Goal: Check status: Check status

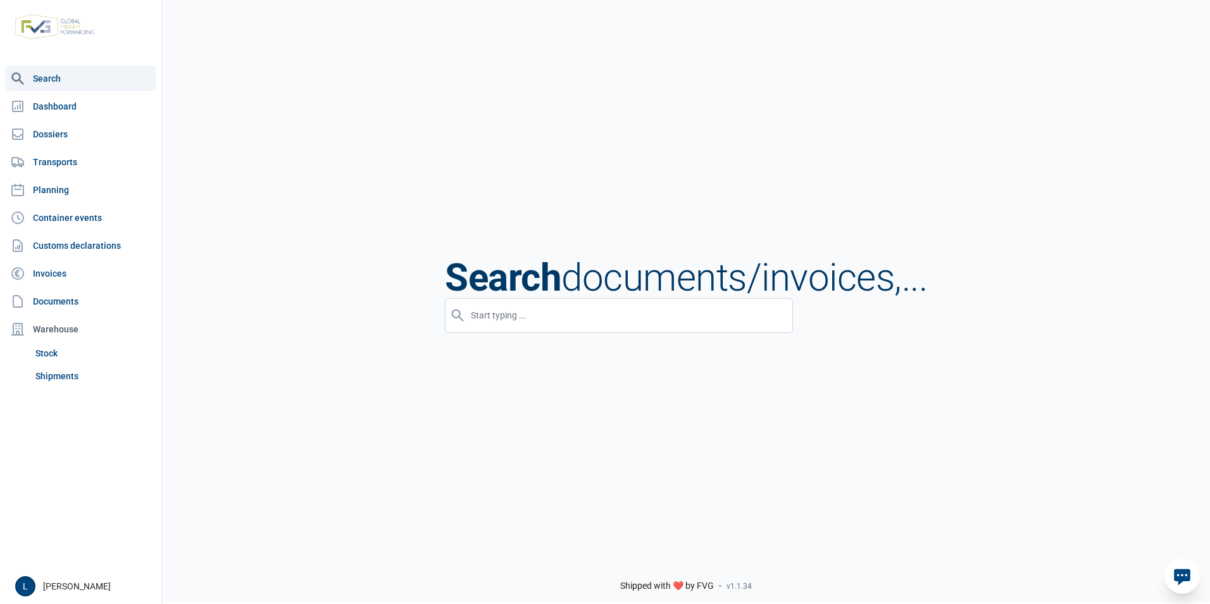
click at [106, 115] on link "Dashboard" at bounding box center [80, 106] width 151 height 25
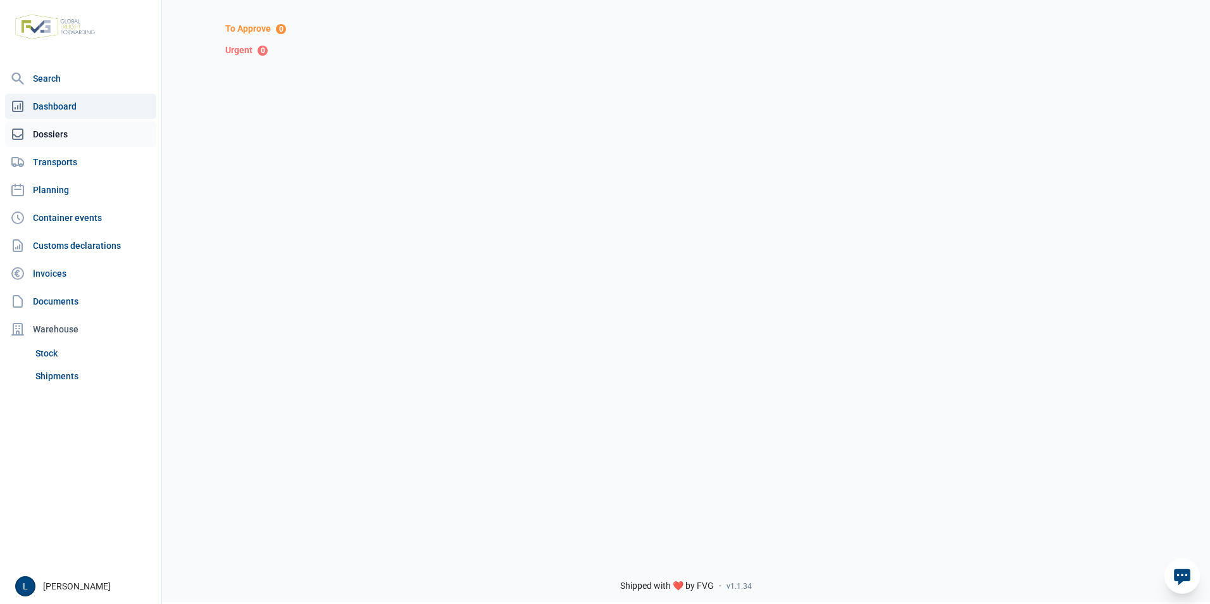
click at [56, 143] on link "Dossiers" at bounding box center [80, 134] width 151 height 25
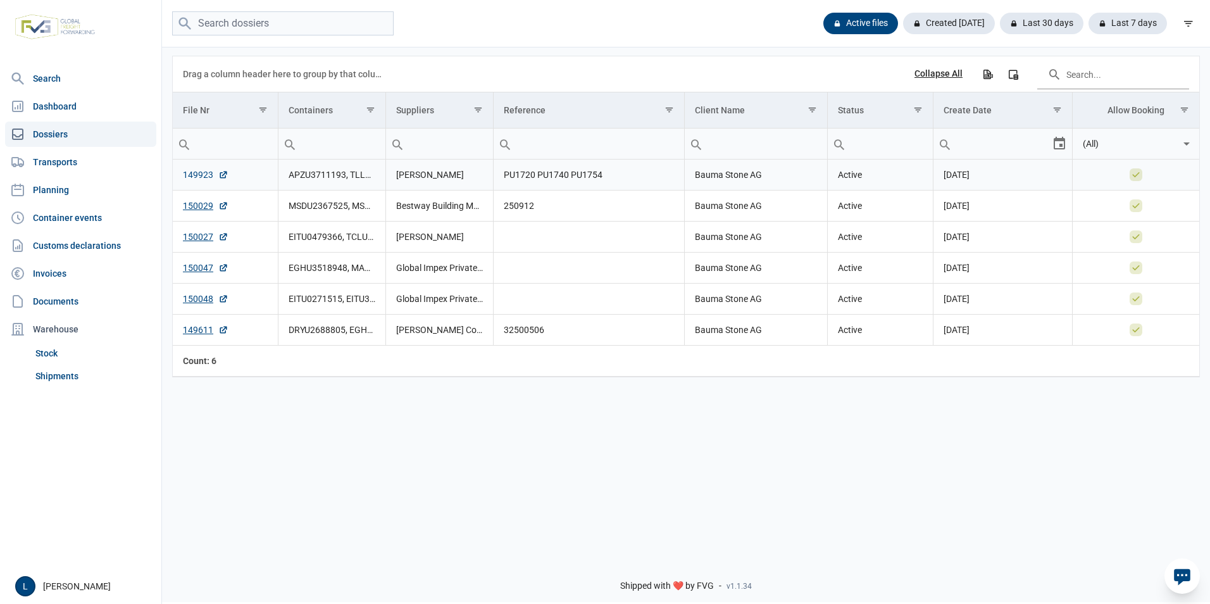
click at [210, 177] on link "149923" at bounding box center [206, 174] width 46 height 13
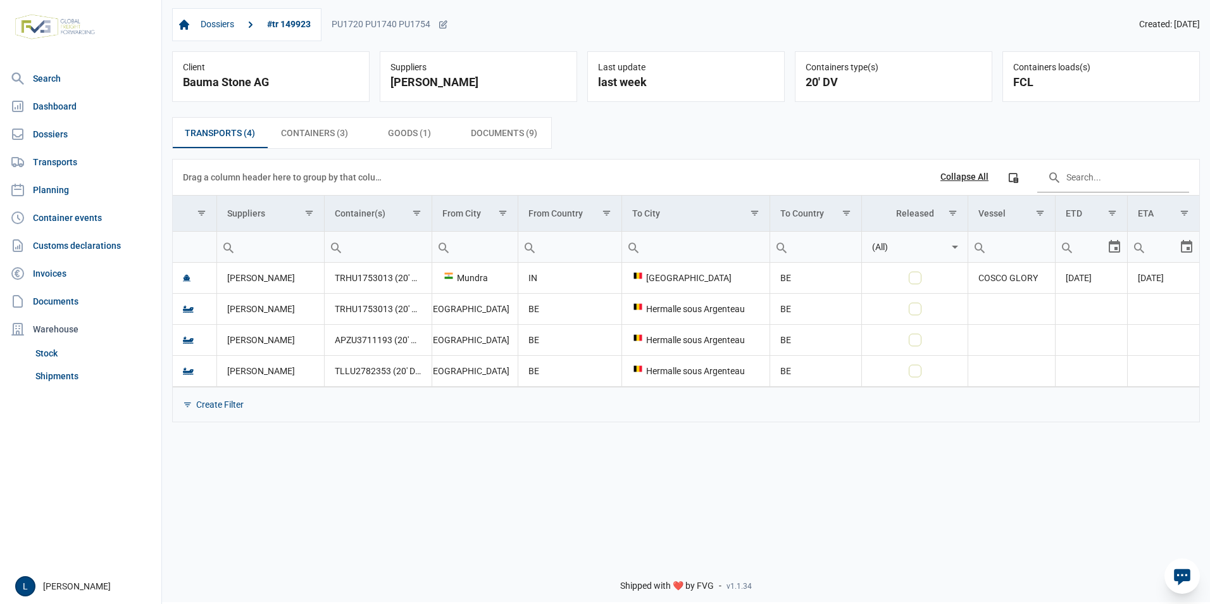
click at [749, 191] on div "Drag a column header here to group by that column Collapse All Column Chooser" at bounding box center [686, 176] width 1006 height 35
click at [1159, 280] on span "[DATE]" at bounding box center [1151, 278] width 26 height 10
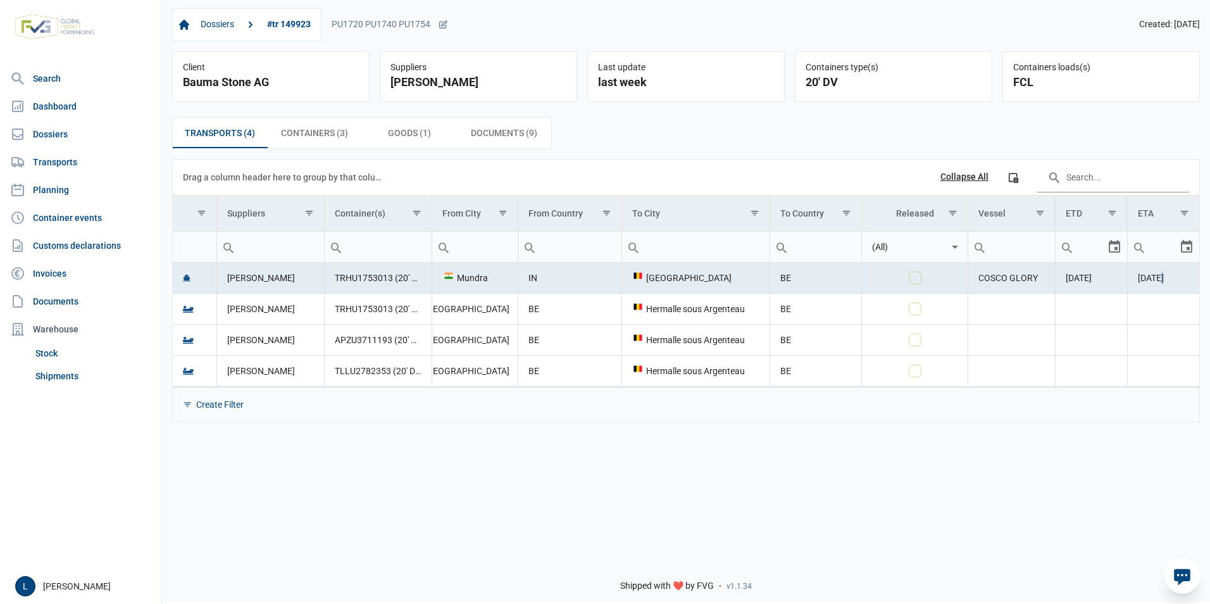
click at [1159, 280] on span "[DATE]" at bounding box center [1151, 278] width 26 height 10
click at [609, 149] on div "Transports (4) Transports (4) Containers (3) Containers (3) Goods (1) Goods (1)…" at bounding box center [686, 133] width 1028 height 32
